Goal: Navigation & Orientation: Find specific page/section

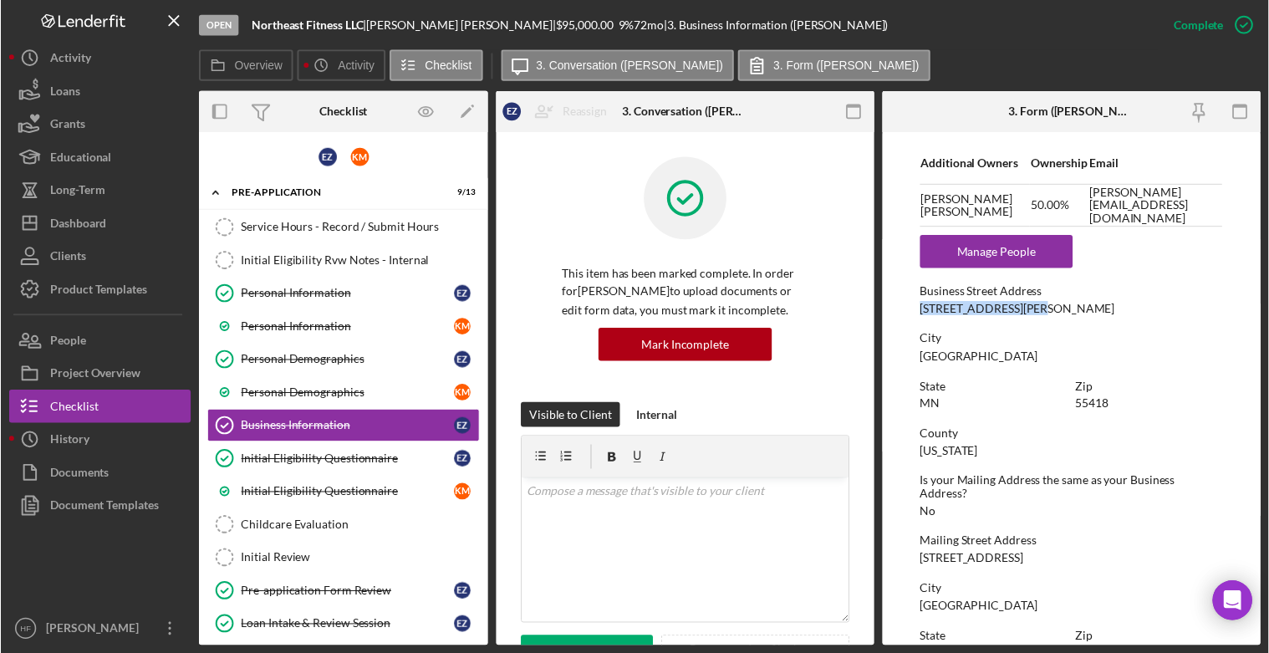
scroll to position [752, 0]
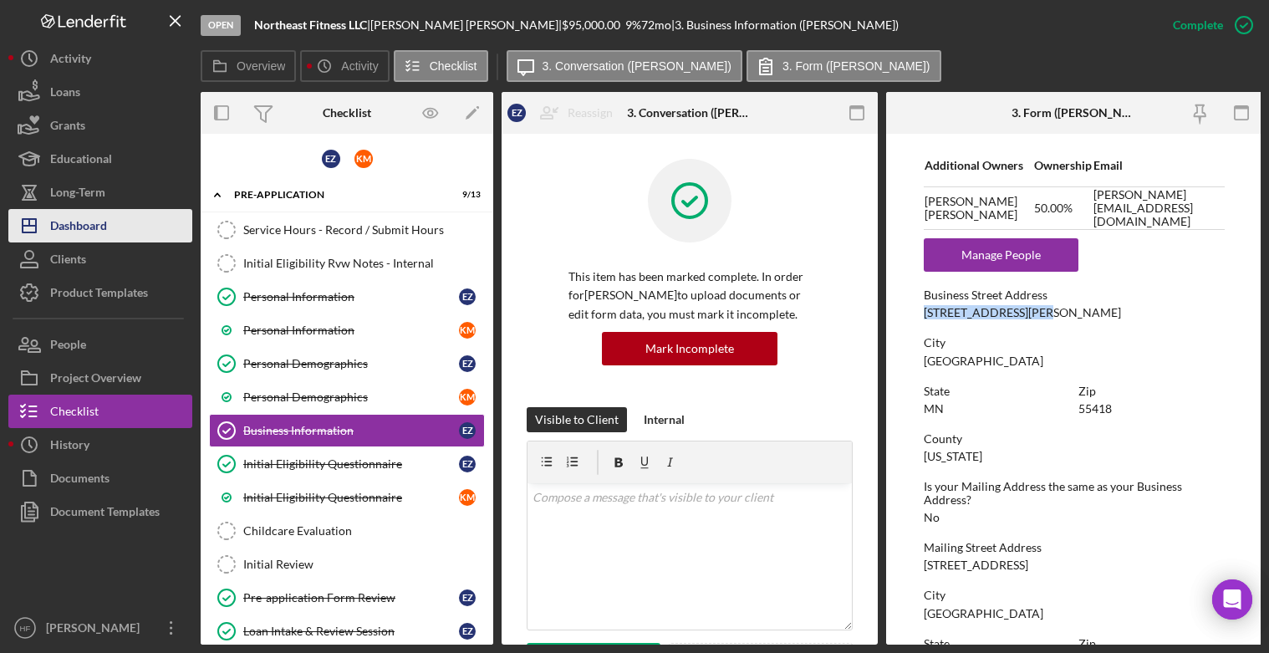
click at [94, 223] on div "Dashboard" at bounding box center [78, 228] width 57 height 38
